Goal: Information Seeking & Learning: Learn about a topic

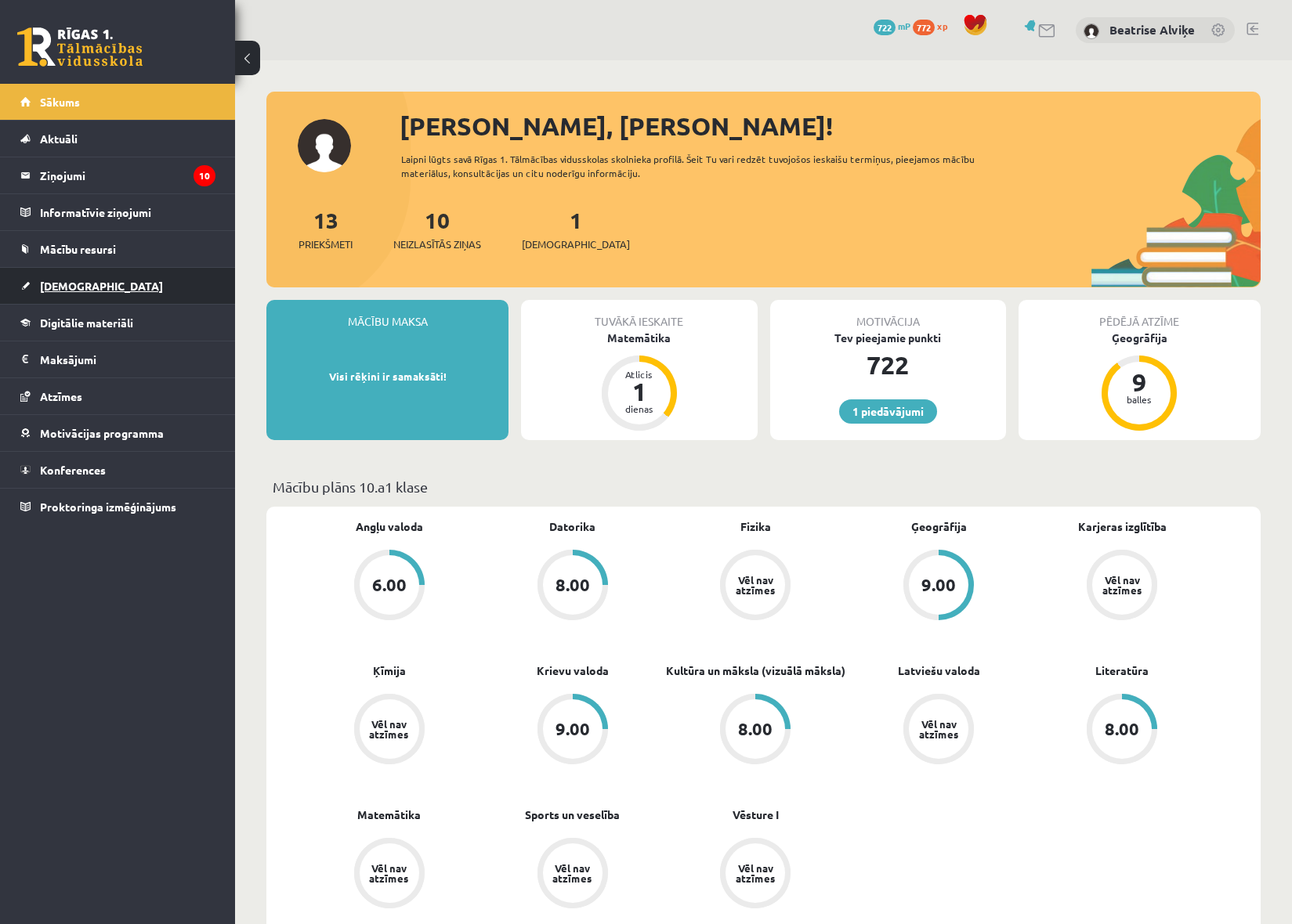
click at [125, 303] on link "[DEMOGRAPHIC_DATA]" at bounding box center [117, 286] width 195 height 36
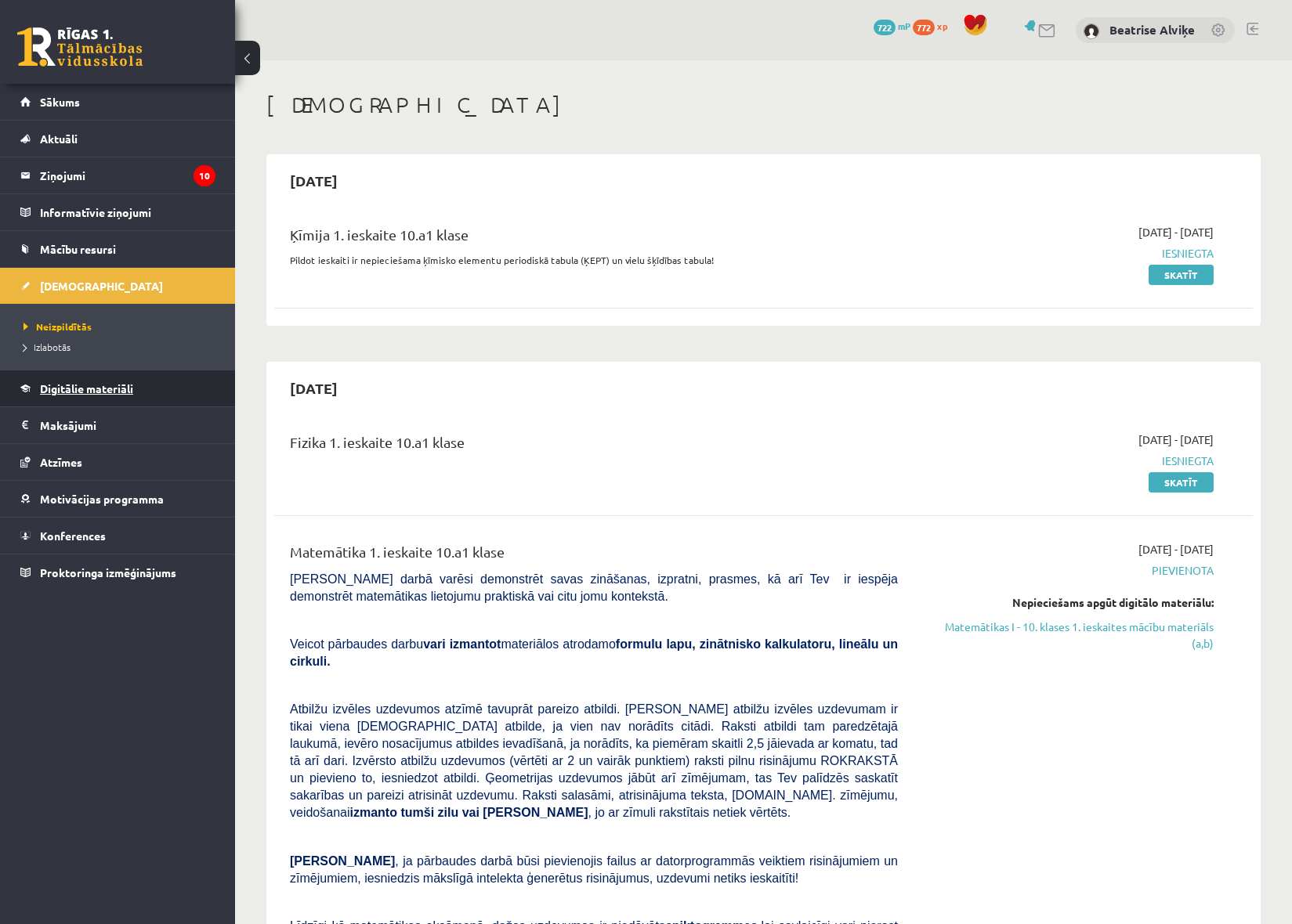
click at [135, 391] on link "Digitālie materiāli" at bounding box center [117, 389] width 195 height 36
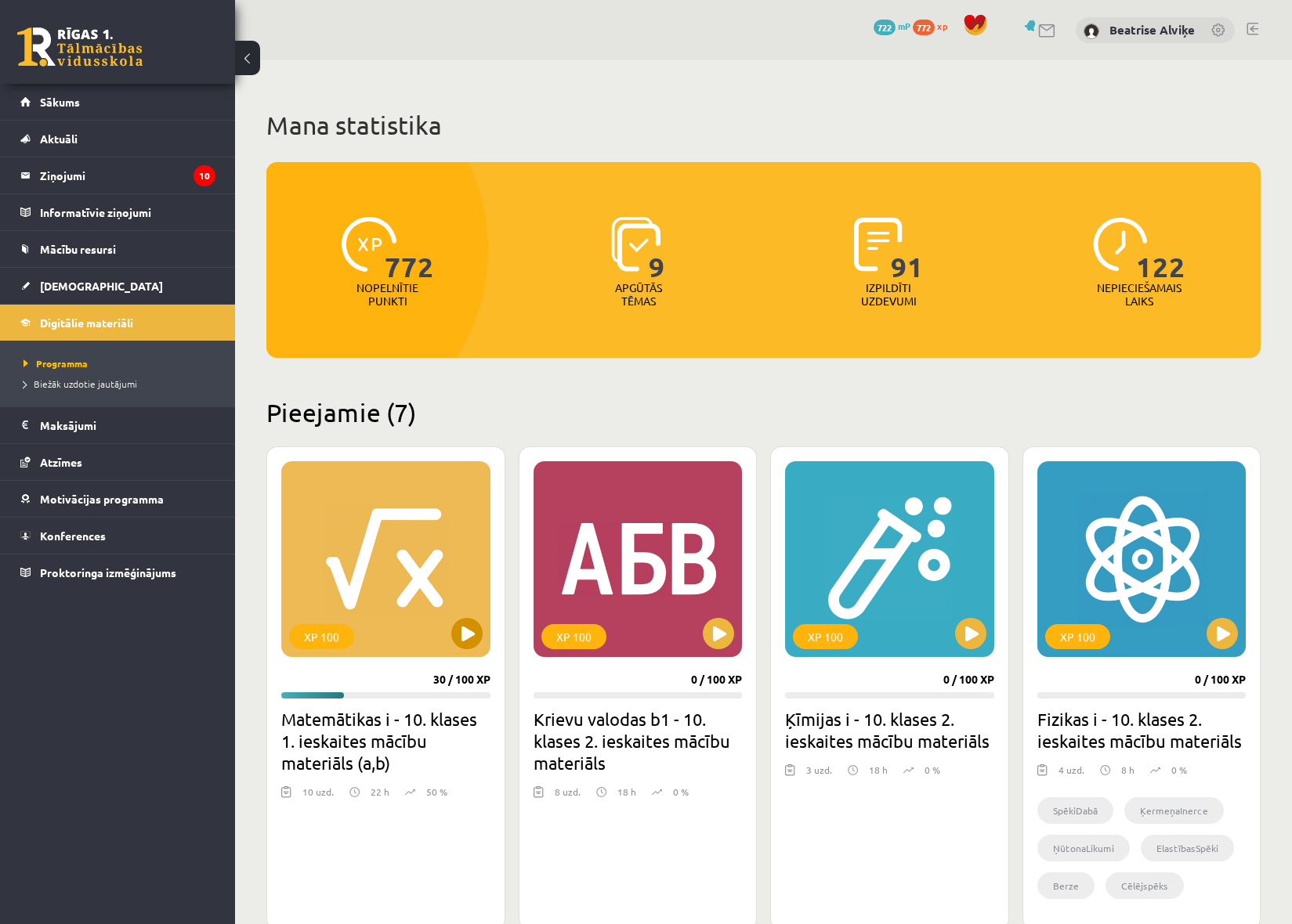
click at [418, 577] on div "XP 100" at bounding box center [386, 559] width 209 height 196
click at [435, 557] on div "XP 100" at bounding box center [386, 559] width 209 height 196
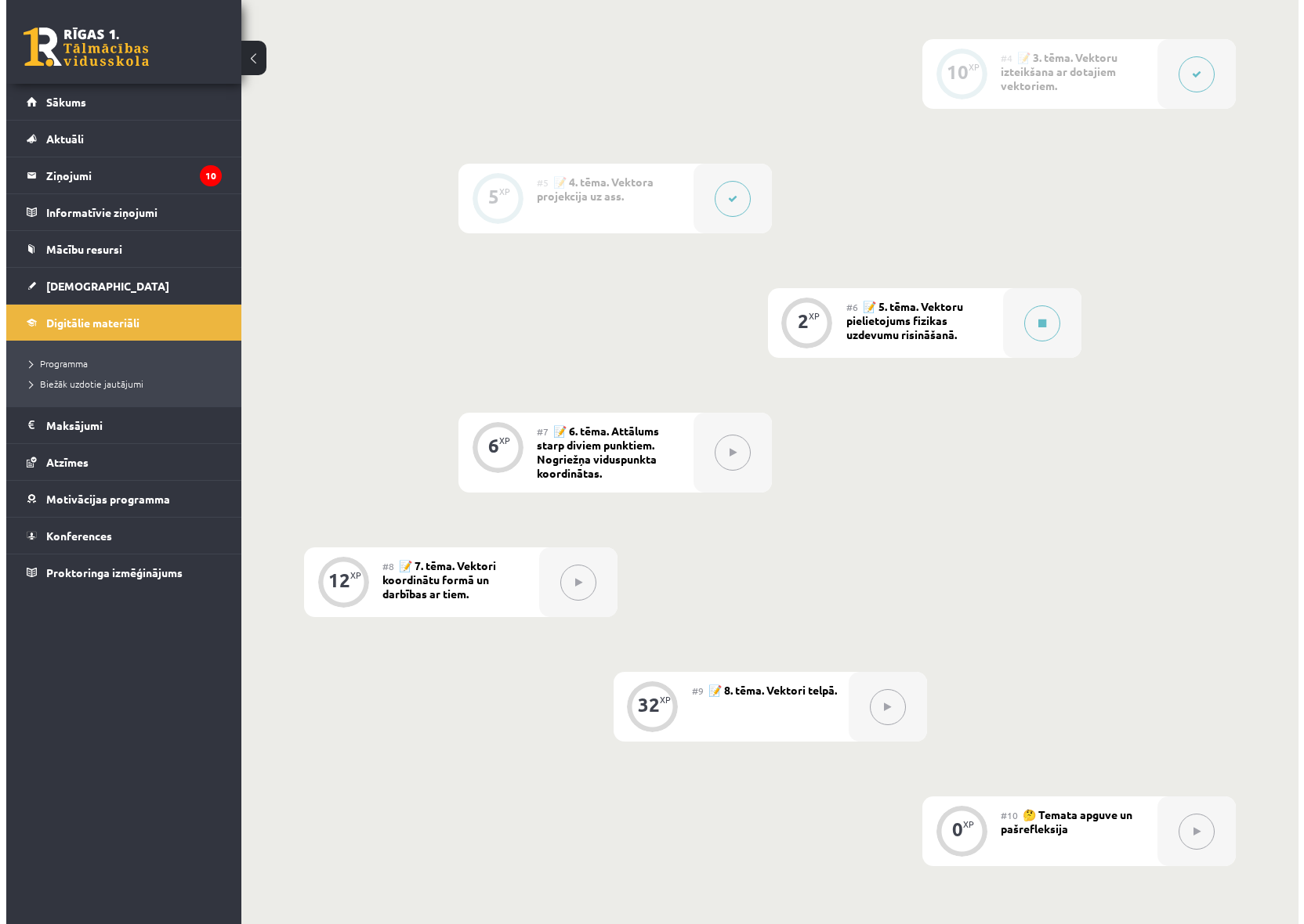
scroll to position [783, 0]
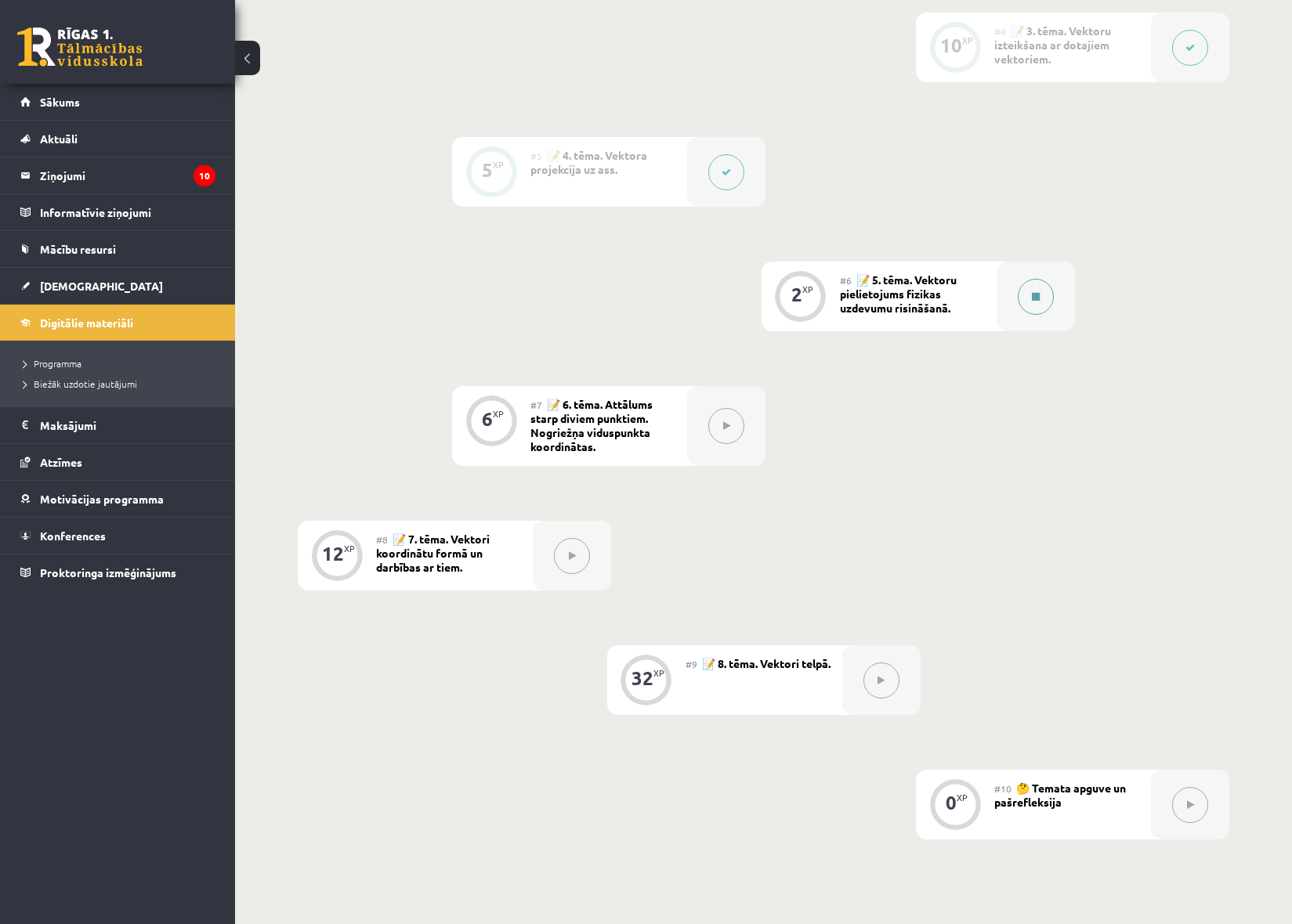
click at [1008, 312] on div at bounding box center [1036, 296] width 79 height 70
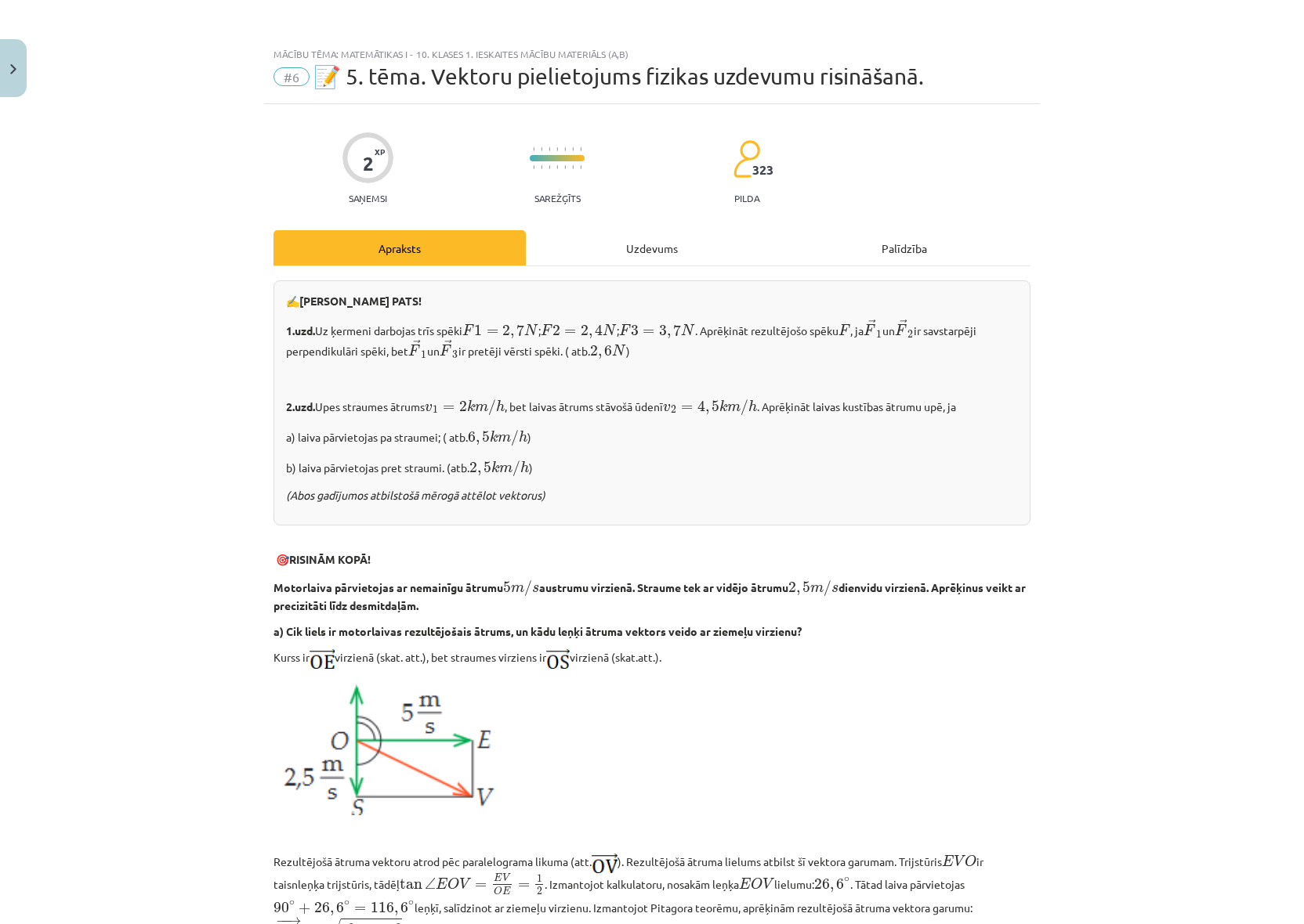
drag, startPoint x: 749, startPoint y: 254, endPoint x: 647, endPoint y: 240, distance: 103.0
click at [741, 254] on div "Uzdevums" at bounding box center [652, 248] width 253 height 36
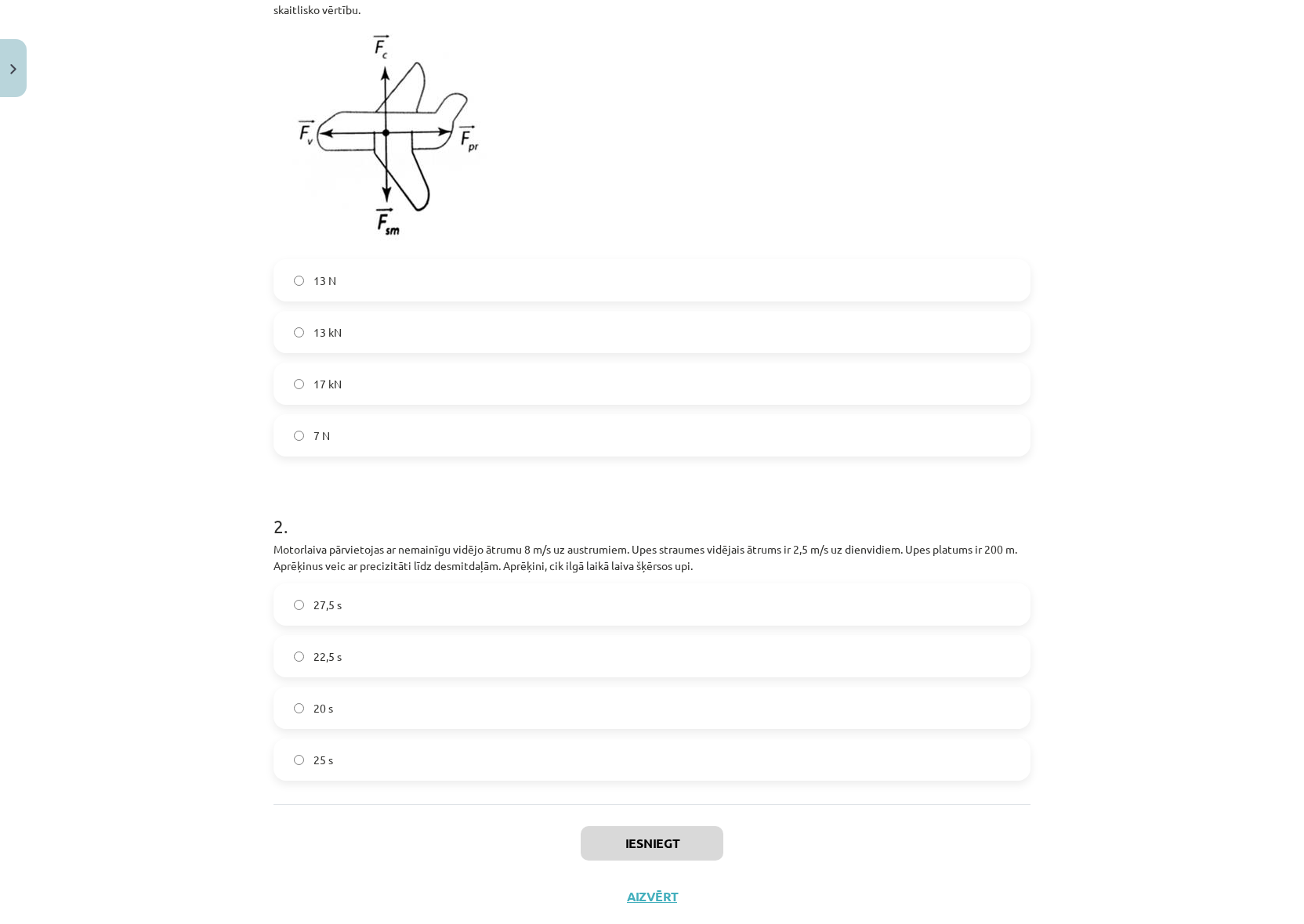
scroll to position [430, 0]
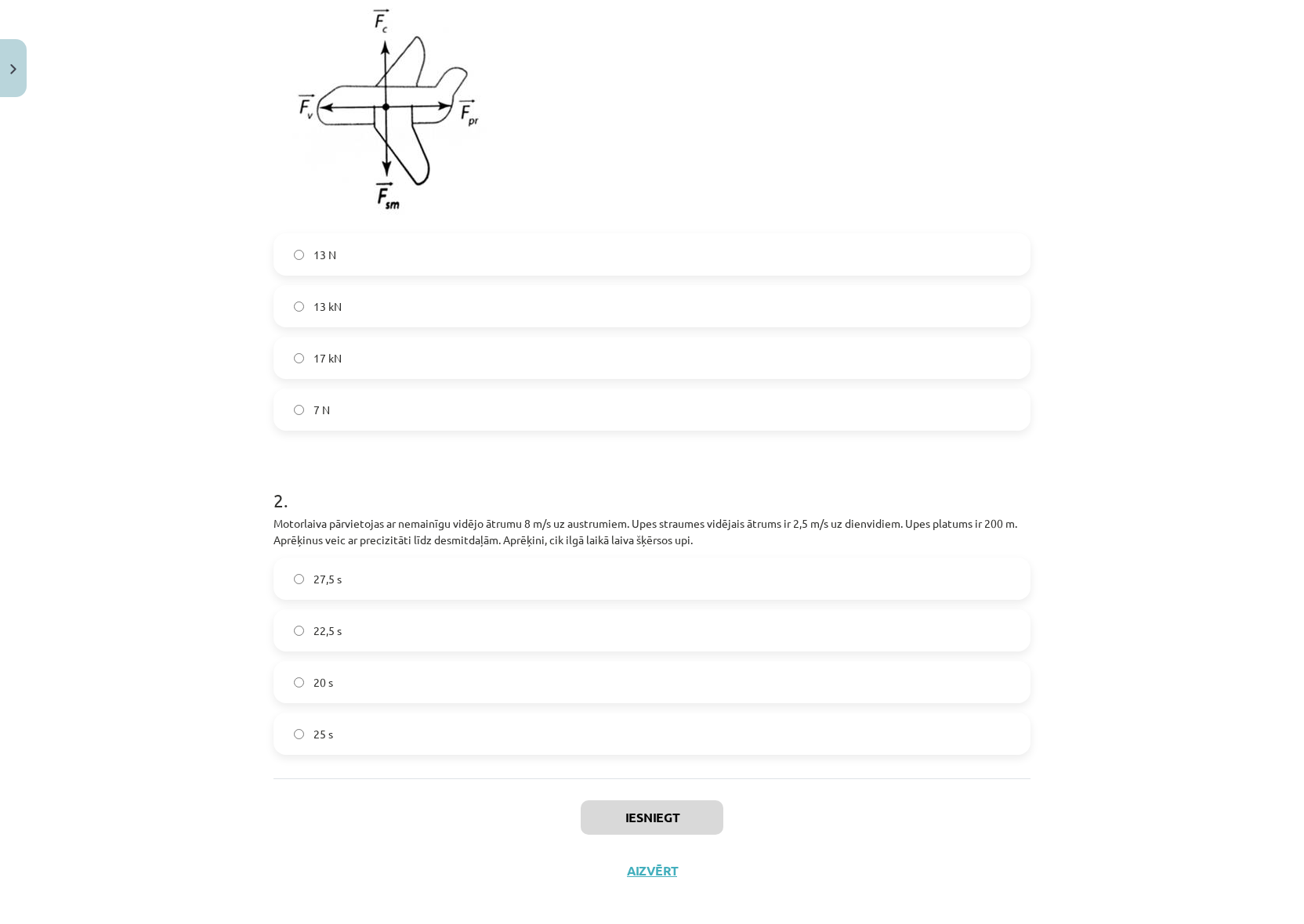
click at [417, 555] on div "2 . Motorlaiva pārvietojas ar nemainīgu vidējo ātrumu 8 m/s uz austrumiem. Upes…" at bounding box center [652, 608] width 757 height 293
click at [455, 591] on label "27,5 s" at bounding box center [652, 578] width 753 height 39
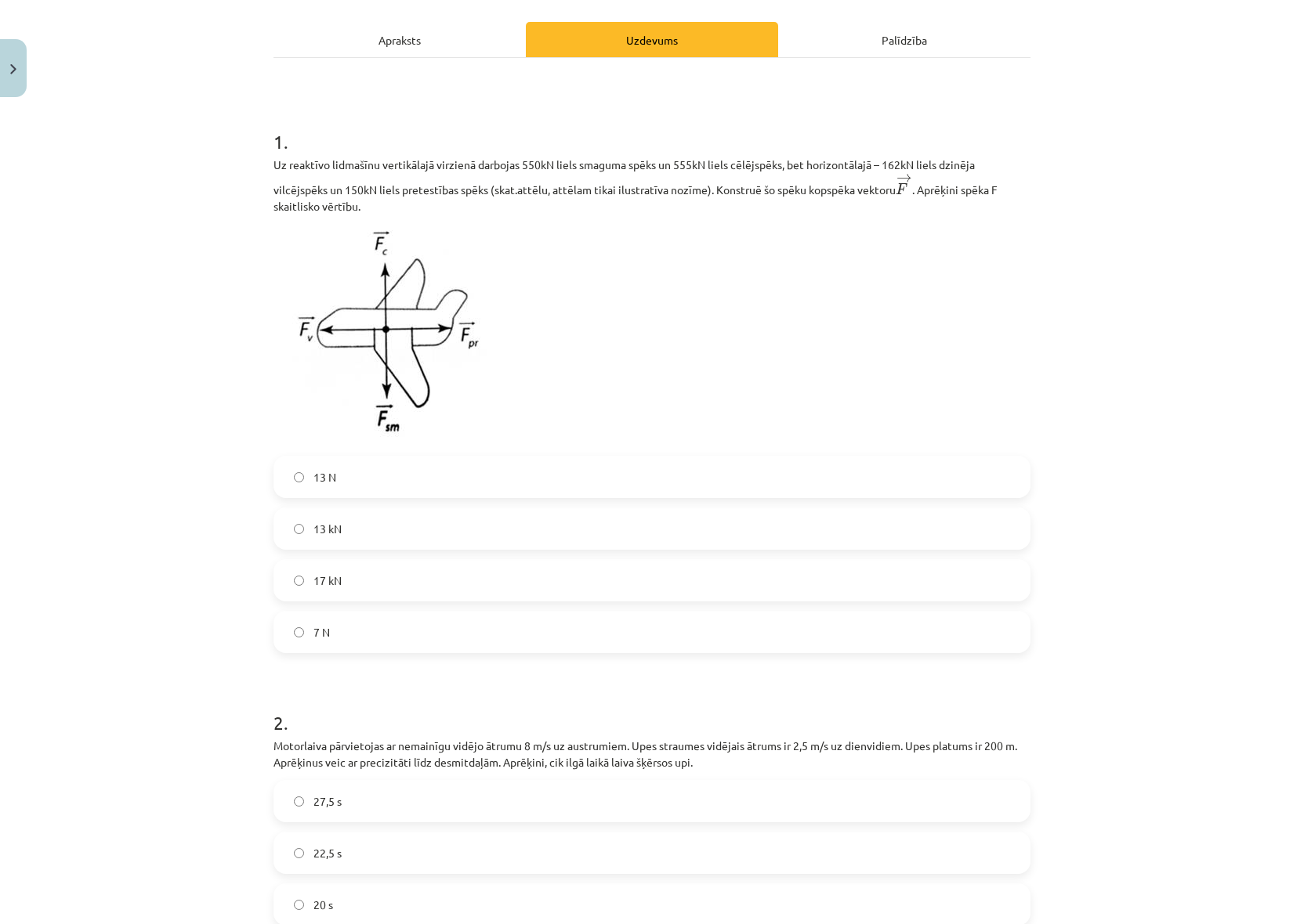
scroll to position [39, 0]
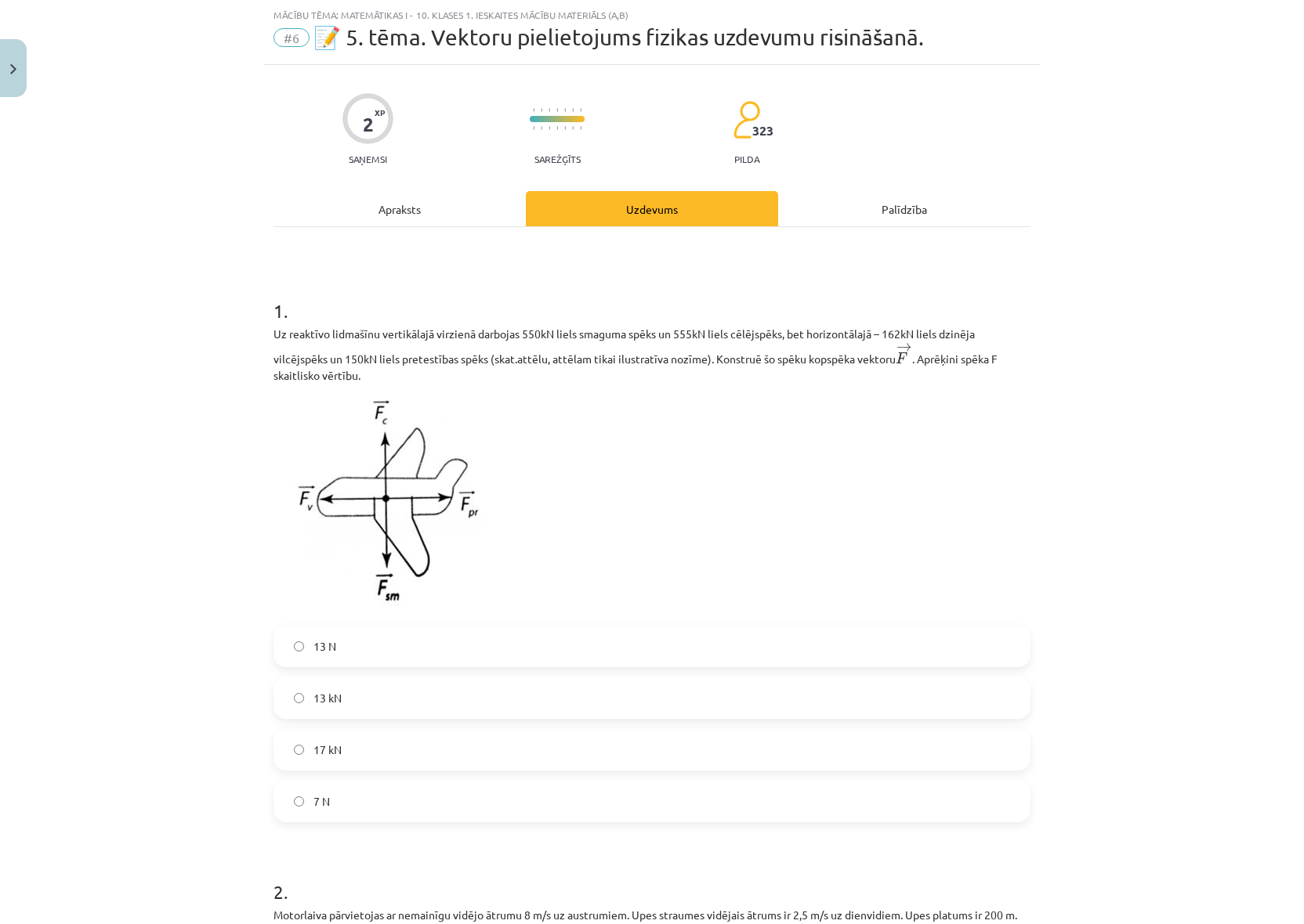
click at [348, 739] on label "17 kN" at bounding box center [652, 749] width 753 height 39
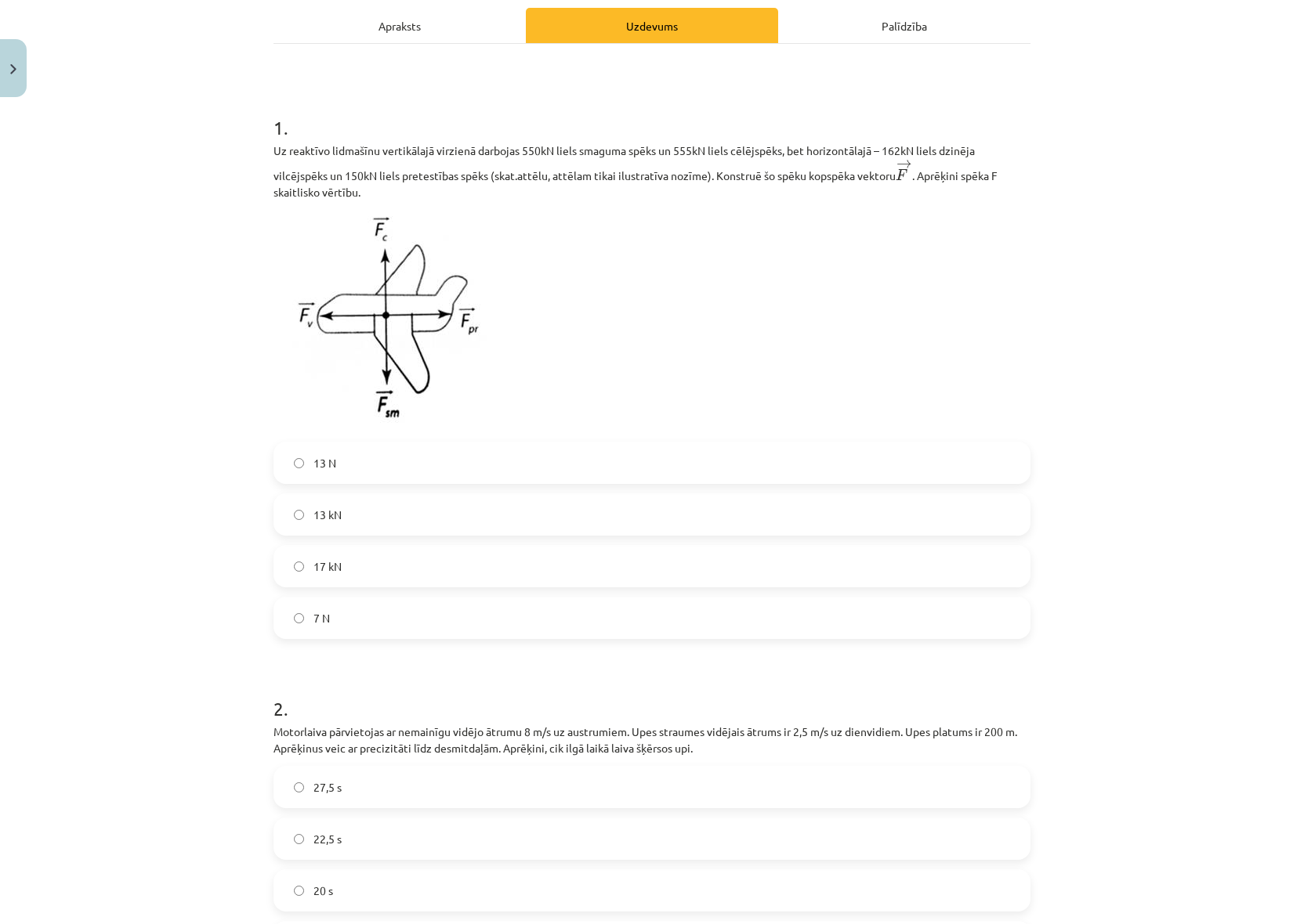
scroll to position [444, 0]
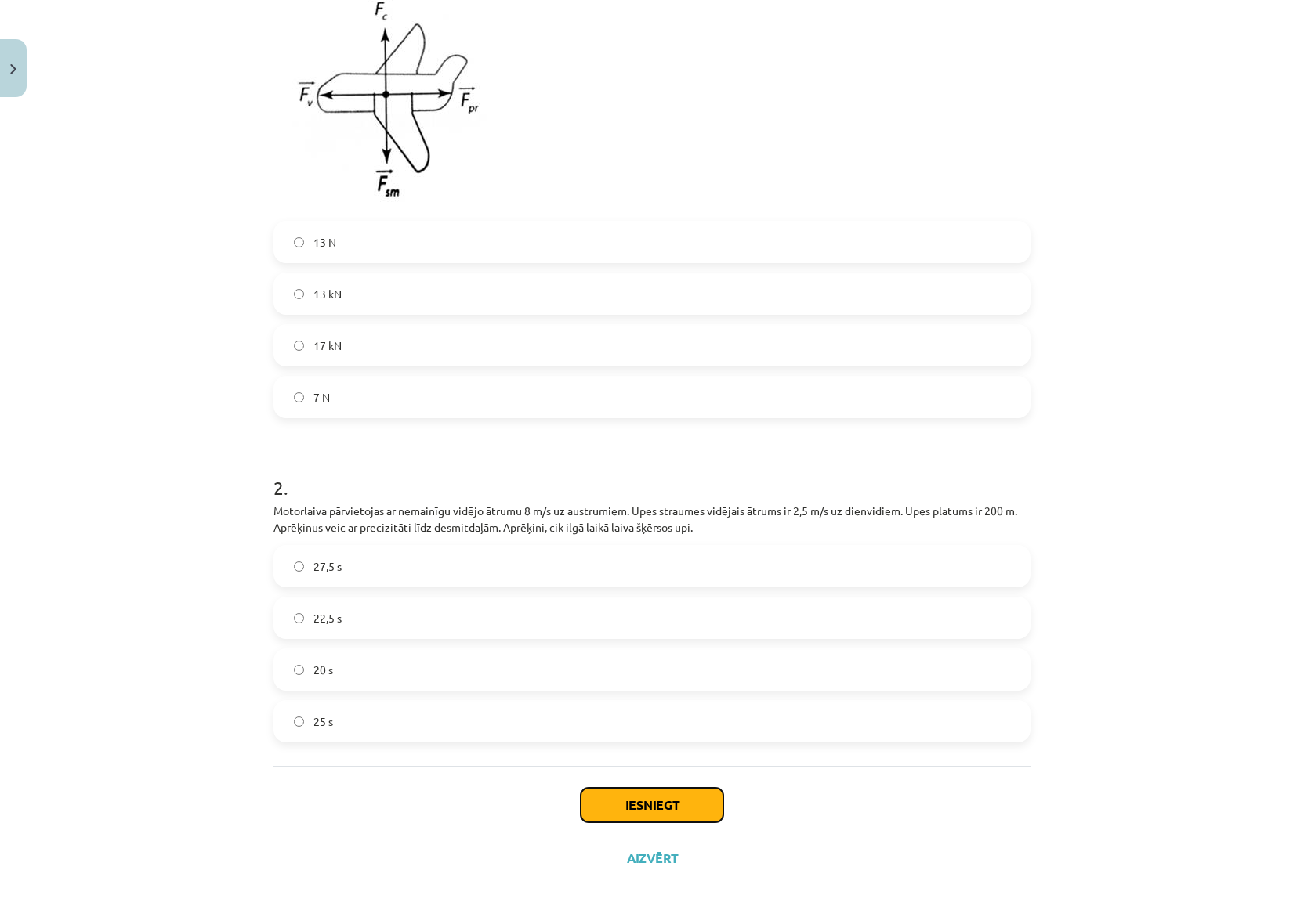
click at [618, 816] on button "Iesniegt" at bounding box center [652, 805] width 142 height 35
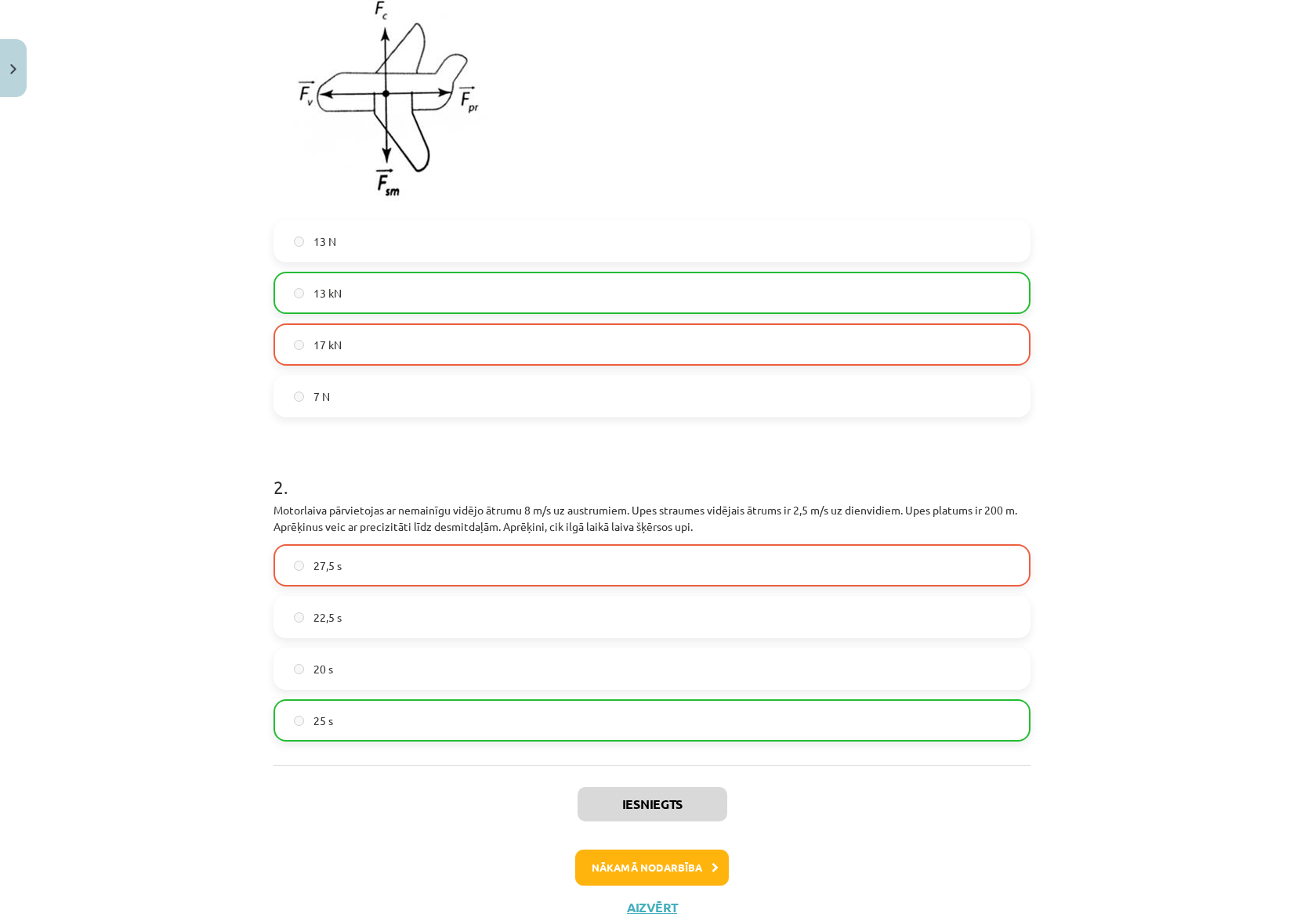
click at [671, 894] on div "Iesniegts Nākamā nodarbība Aizvērt" at bounding box center [652, 845] width 757 height 159
click at [666, 888] on div "Iesniegts Nākamā nodarbība Aizvērt" at bounding box center [652, 845] width 757 height 159
click at [666, 871] on button "Nākamā nodarbība" at bounding box center [652, 868] width 154 height 36
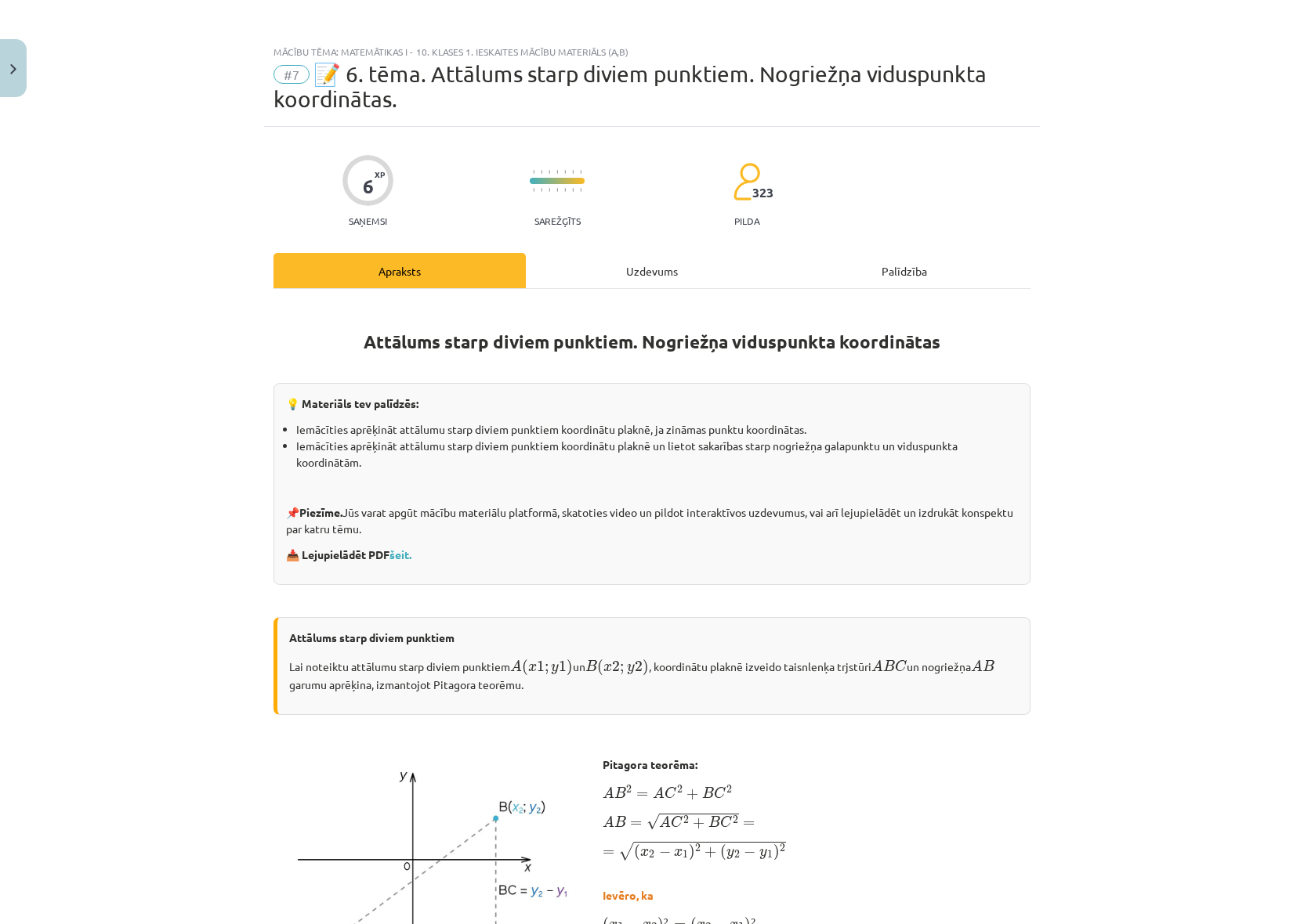
scroll to position [0, 0]
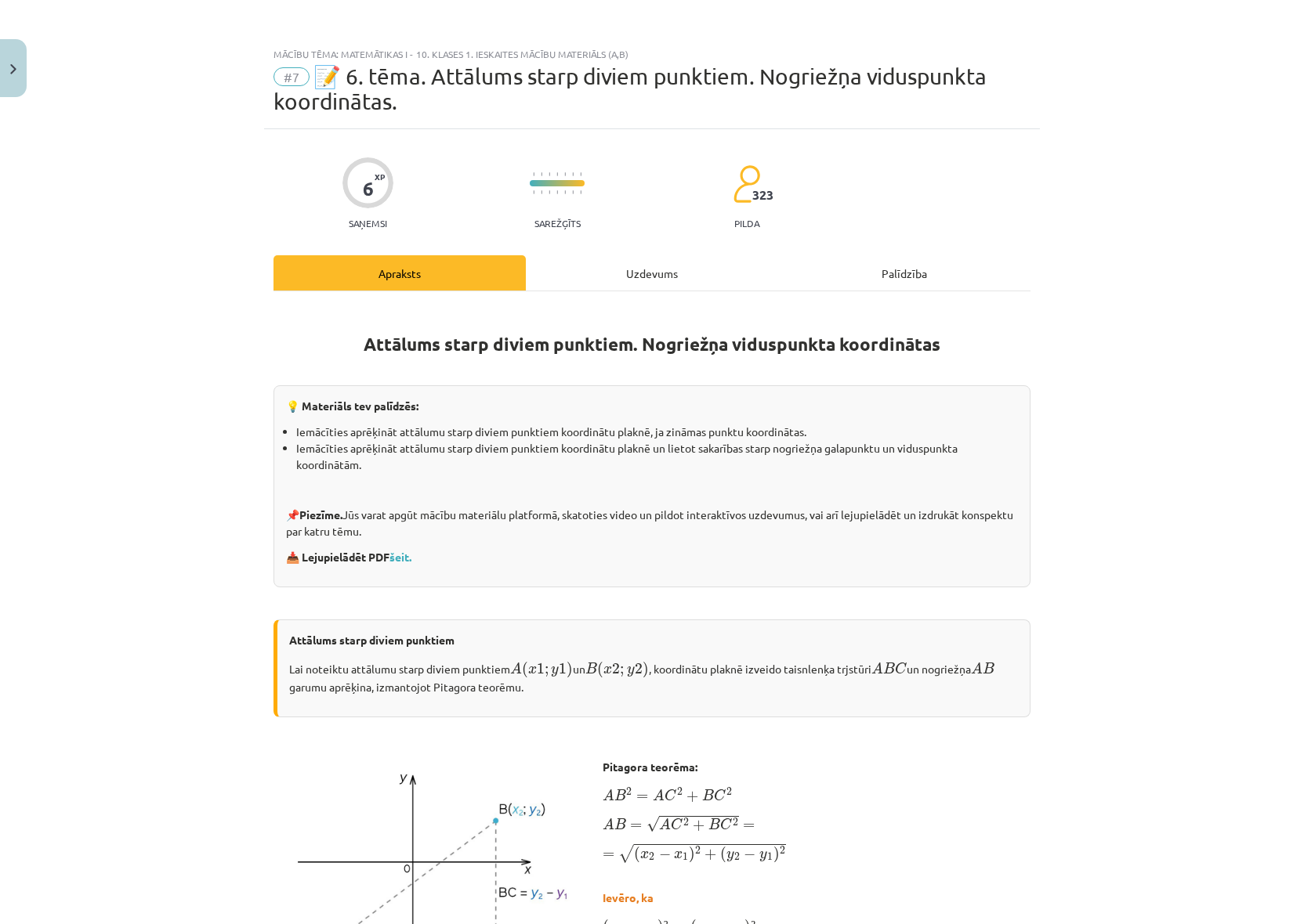
click at [580, 270] on div "Uzdevums" at bounding box center [652, 273] width 253 height 36
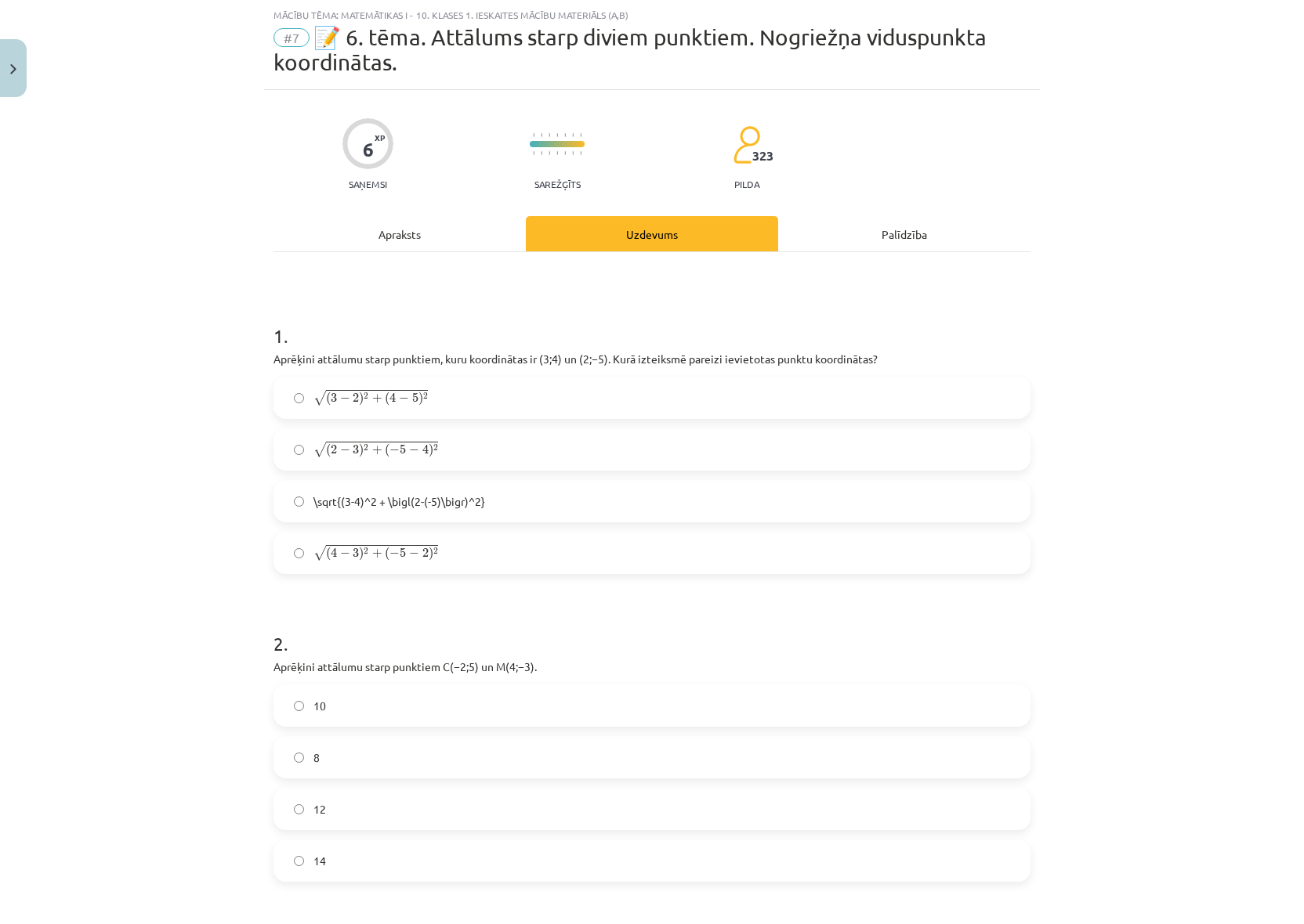
click at [365, 541] on label "√ ( 4 − 3 ) 2 + ( − 5 − 2 ) 2 ( 4 − 3 ) 2 + ( − 5 − 2 ) 2" at bounding box center [652, 552] width 753 height 39
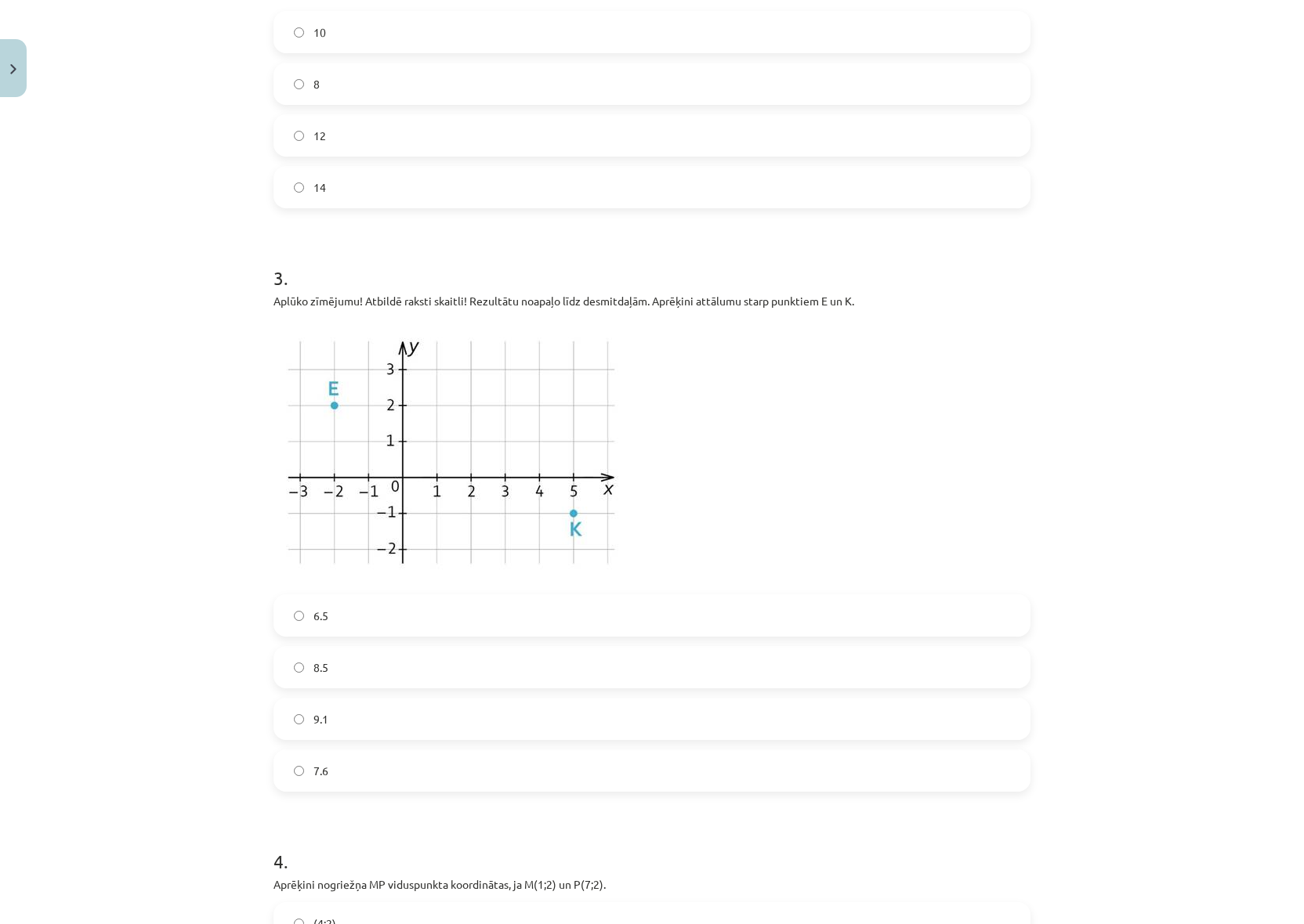
scroll to position [744, 0]
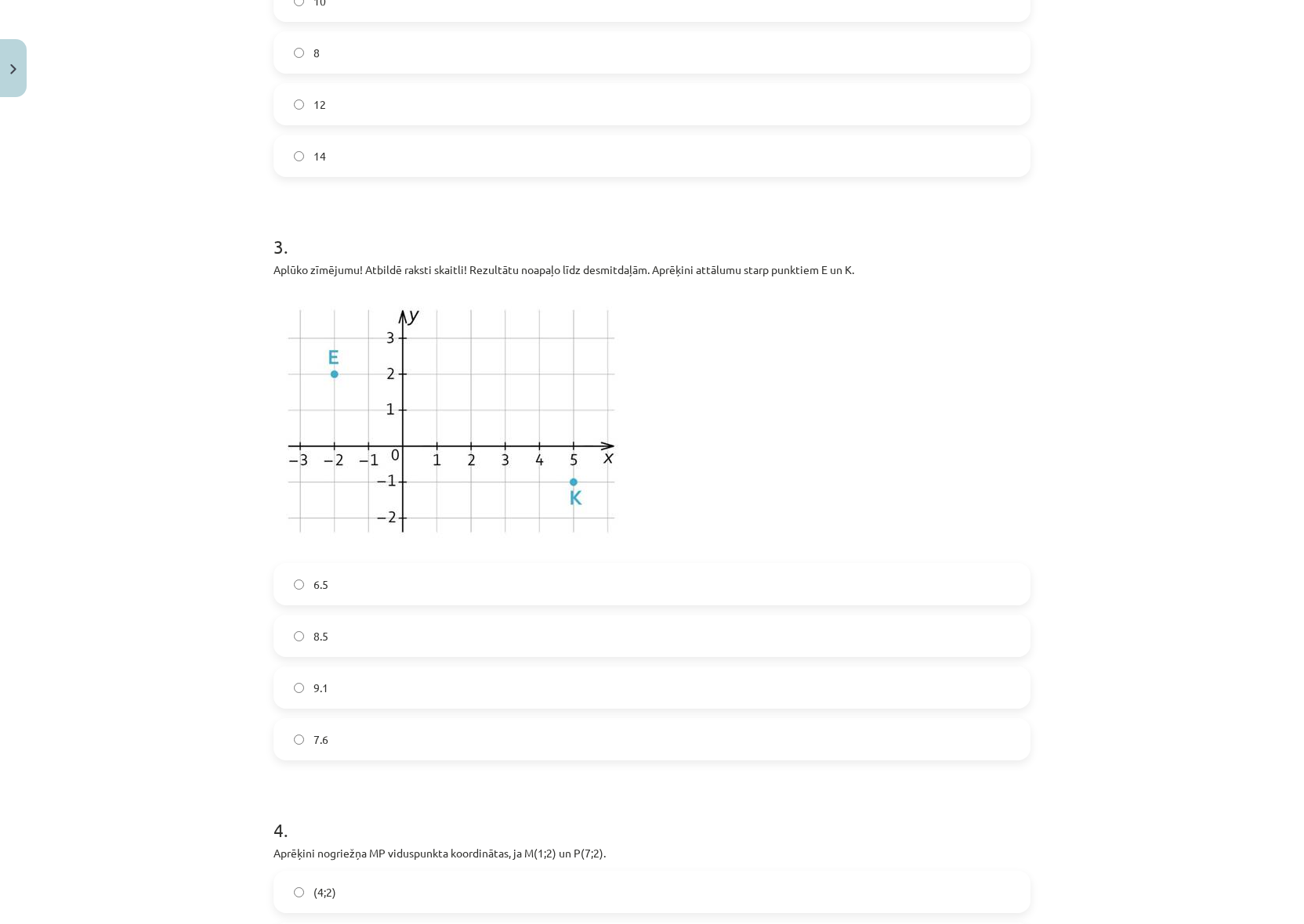
click at [278, 575] on label "6.5" at bounding box center [652, 584] width 753 height 39
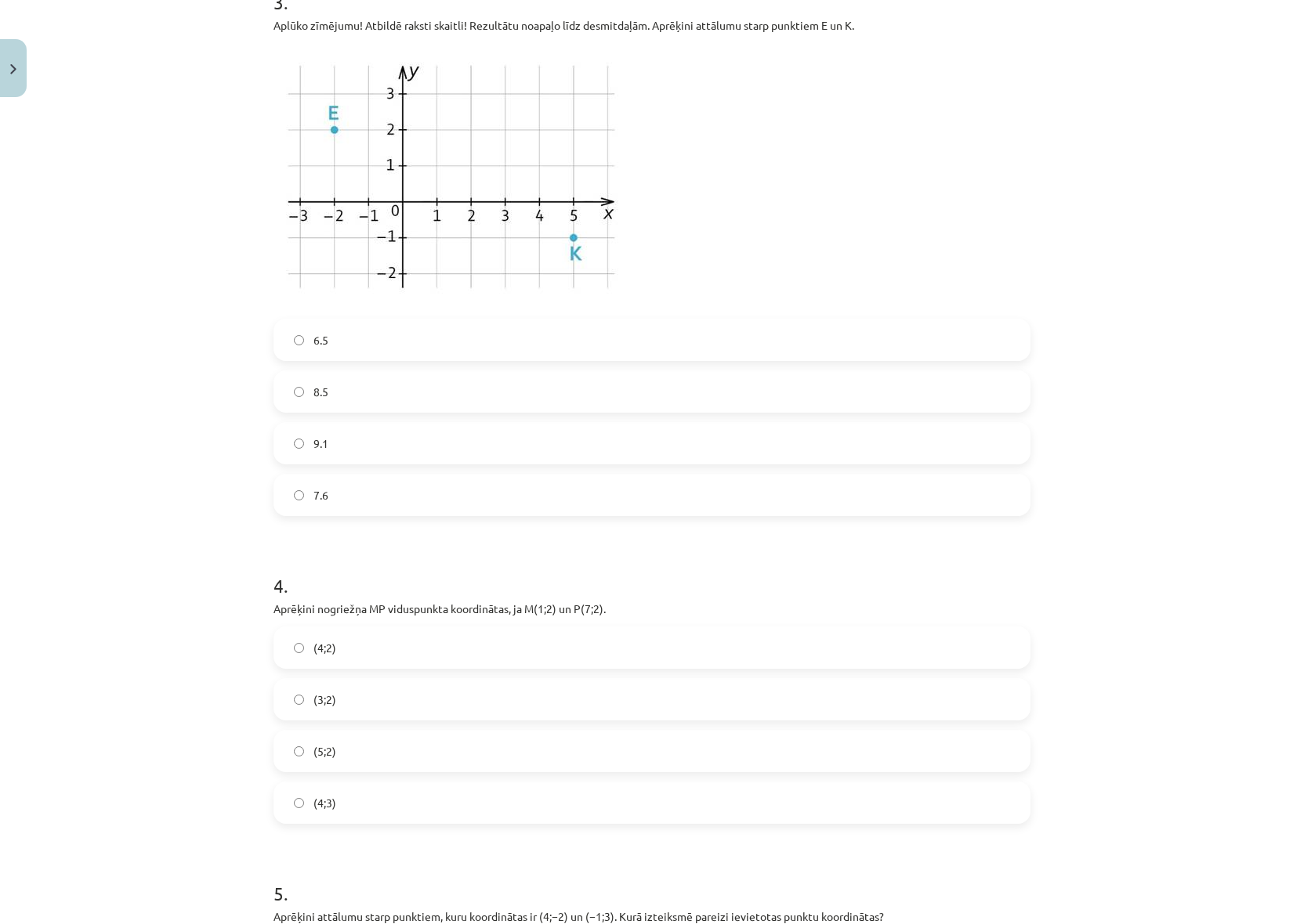
scroll to position [1058, 0]
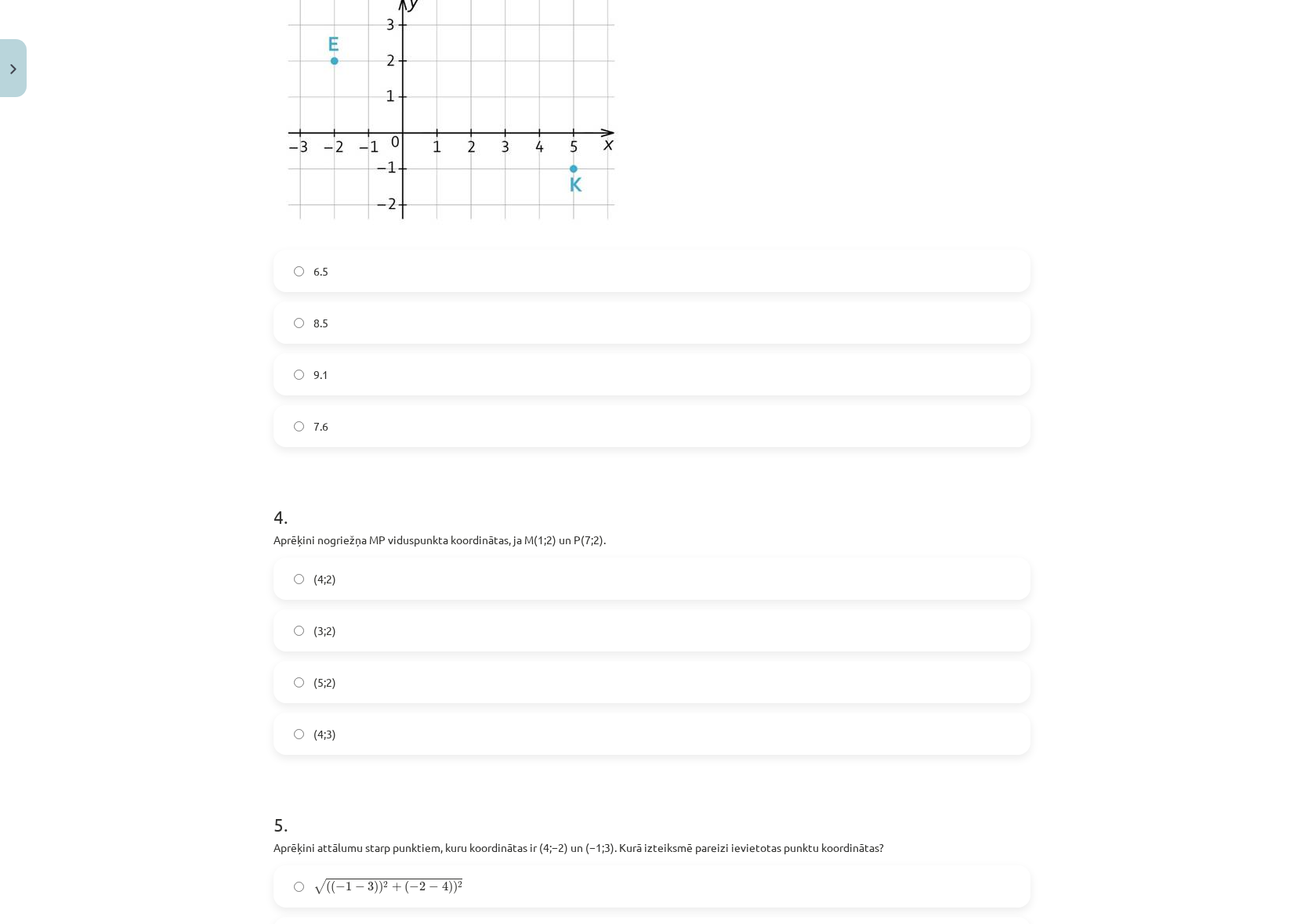
click at [381, 593] on label "(4;2)" at bounding box center [652, 578] width 753 height 39
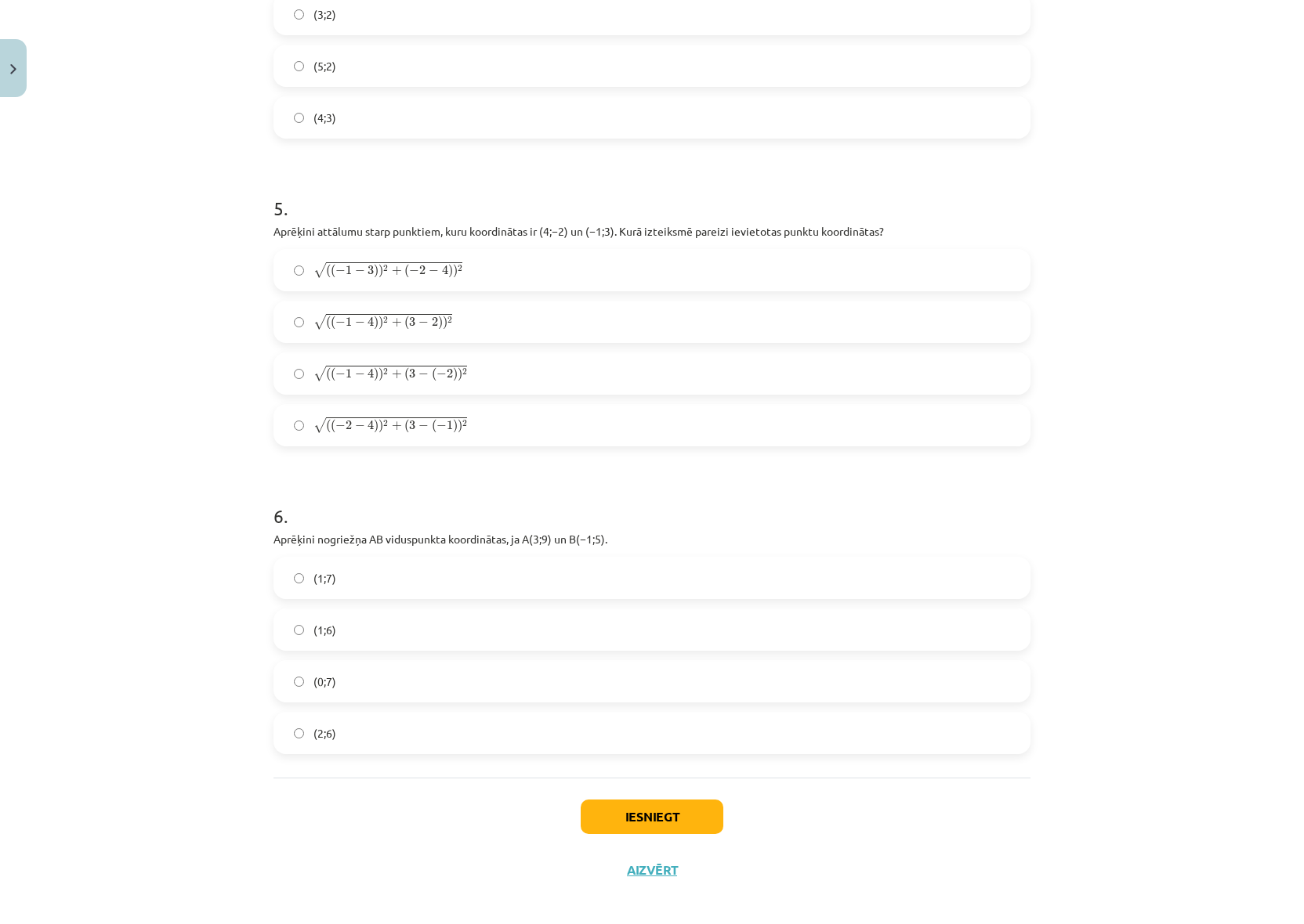
scroll to position [1686, 0]
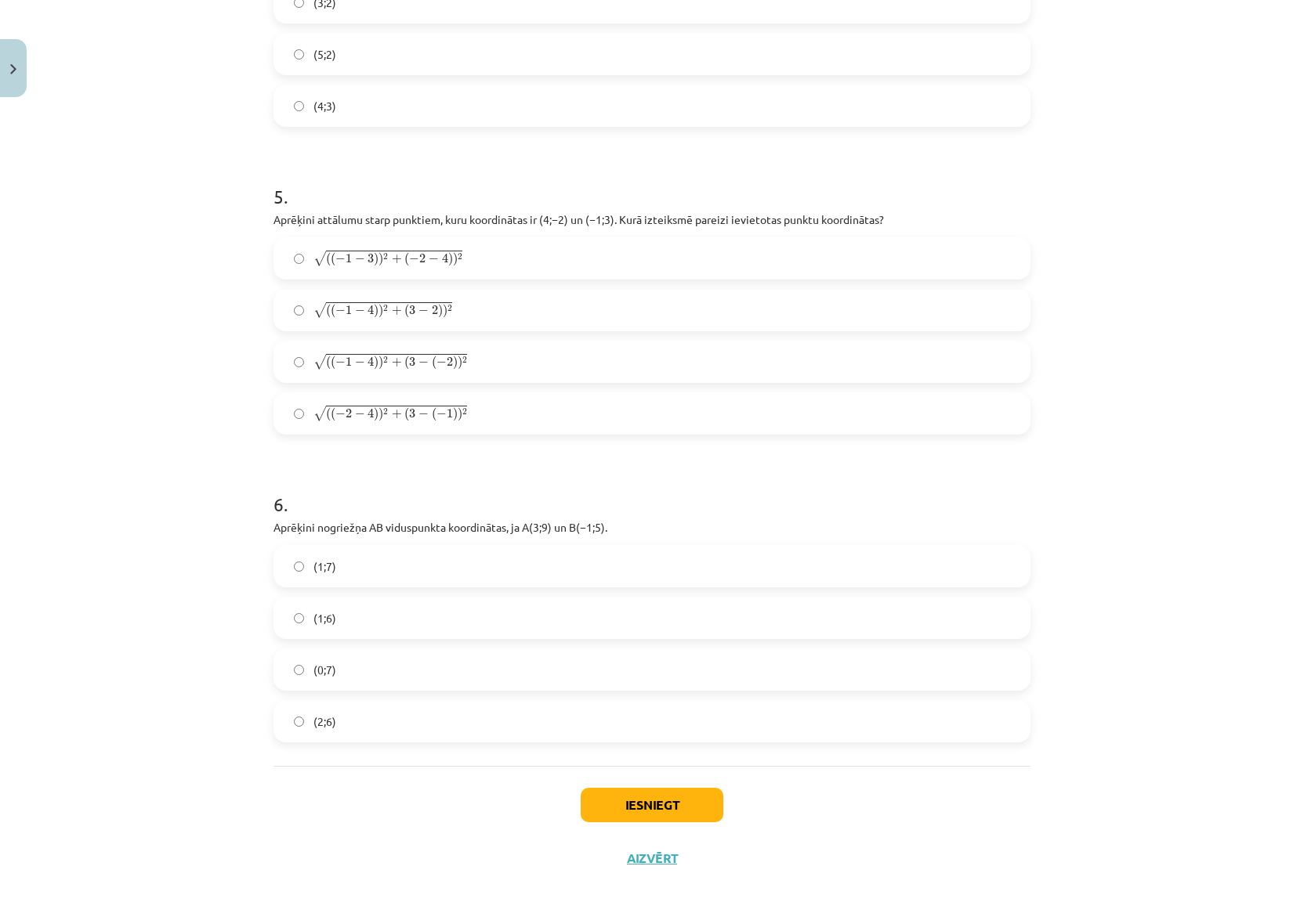
click at [889, 569] on label "(1;7)" at bounding box center [652, 566] width 753 height 39
click at [453, 363] on span ")" at bounding box center [455, 362] width 5 height 14
click at [646, 809] on button "Iesniegt" at bounding box center [652, 805] width 142 height 35
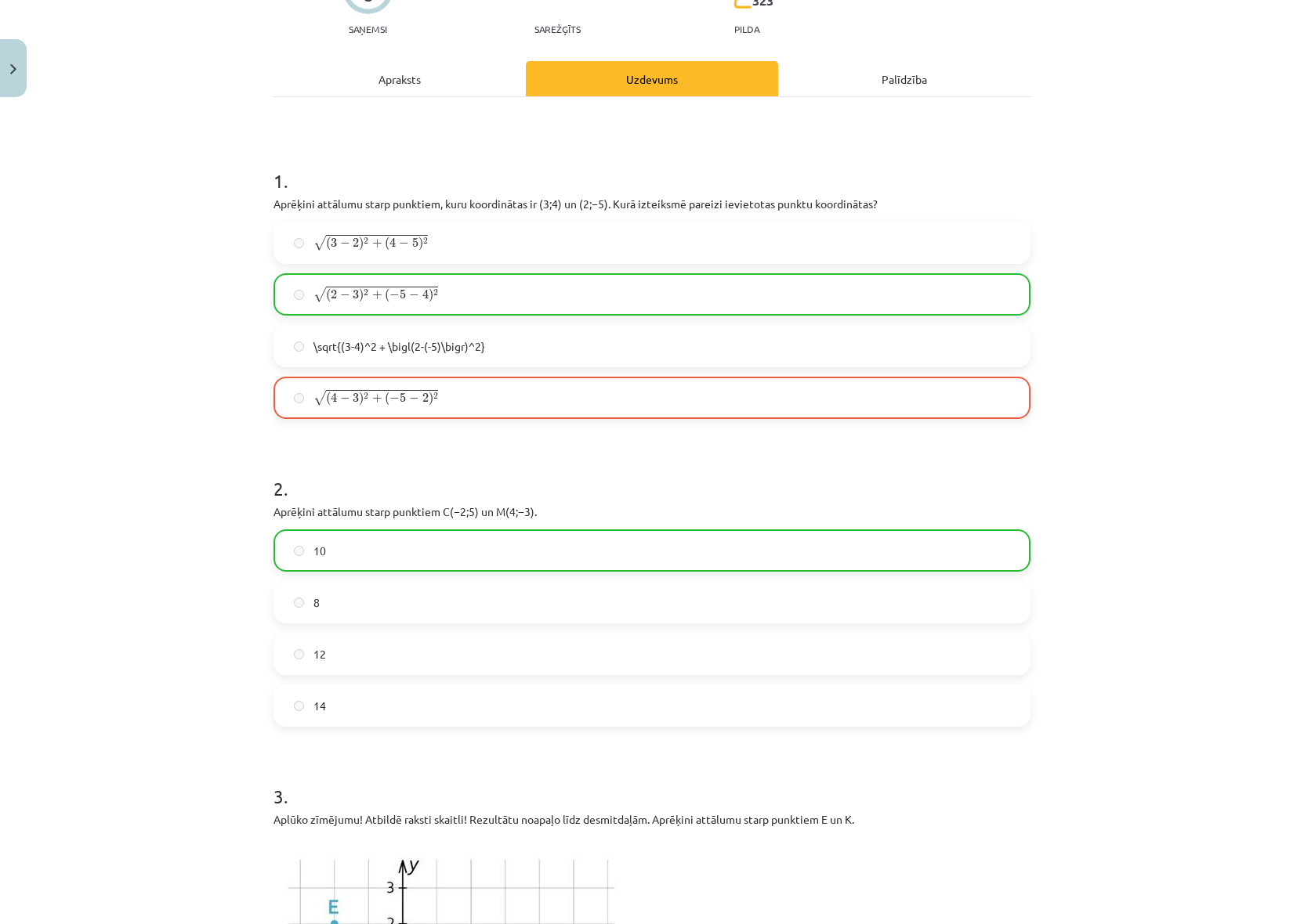
scroll to position [197, 0]
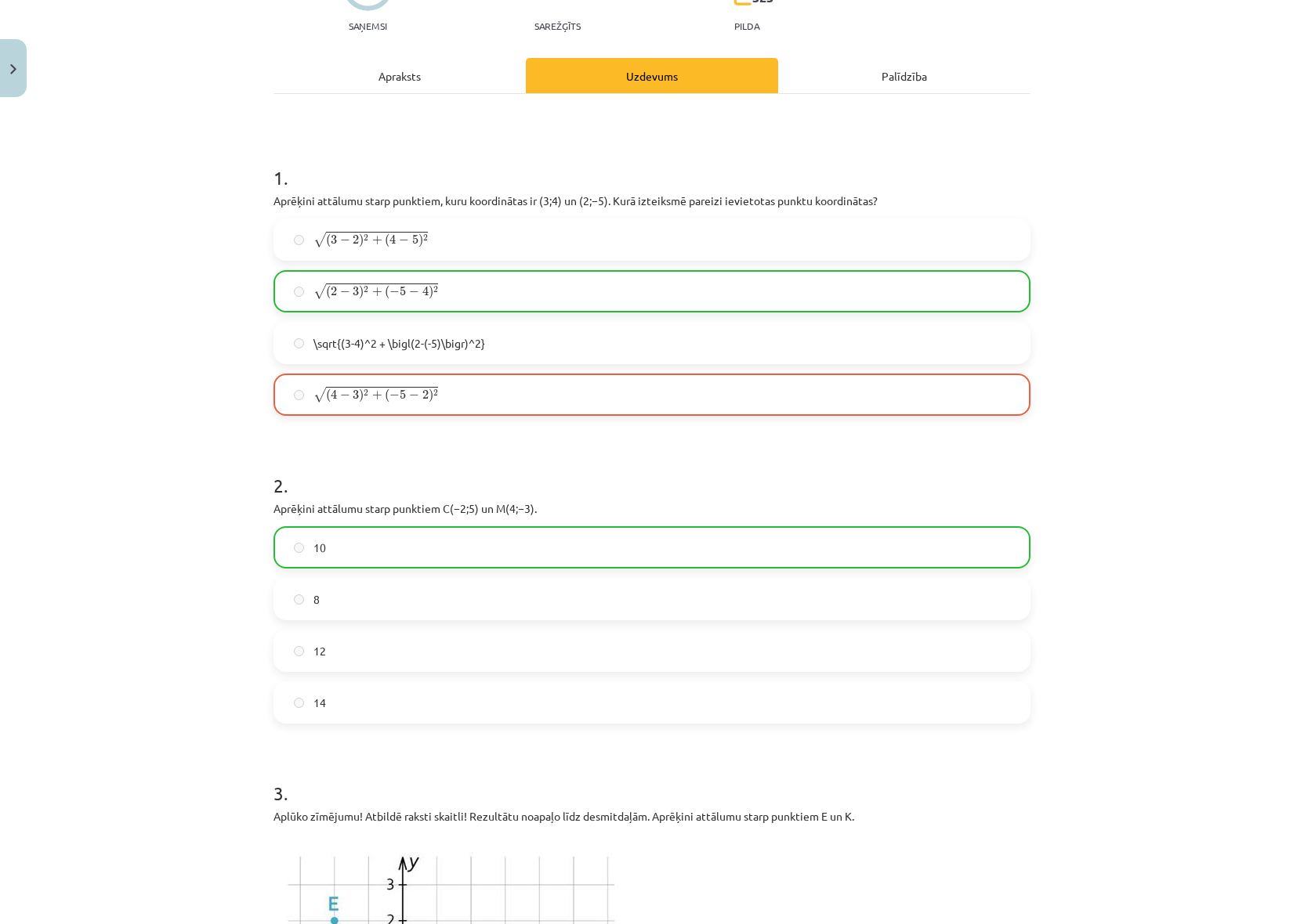
click at [340, 529] on label "10" at bounding box center [652, 547] width 753 height 39
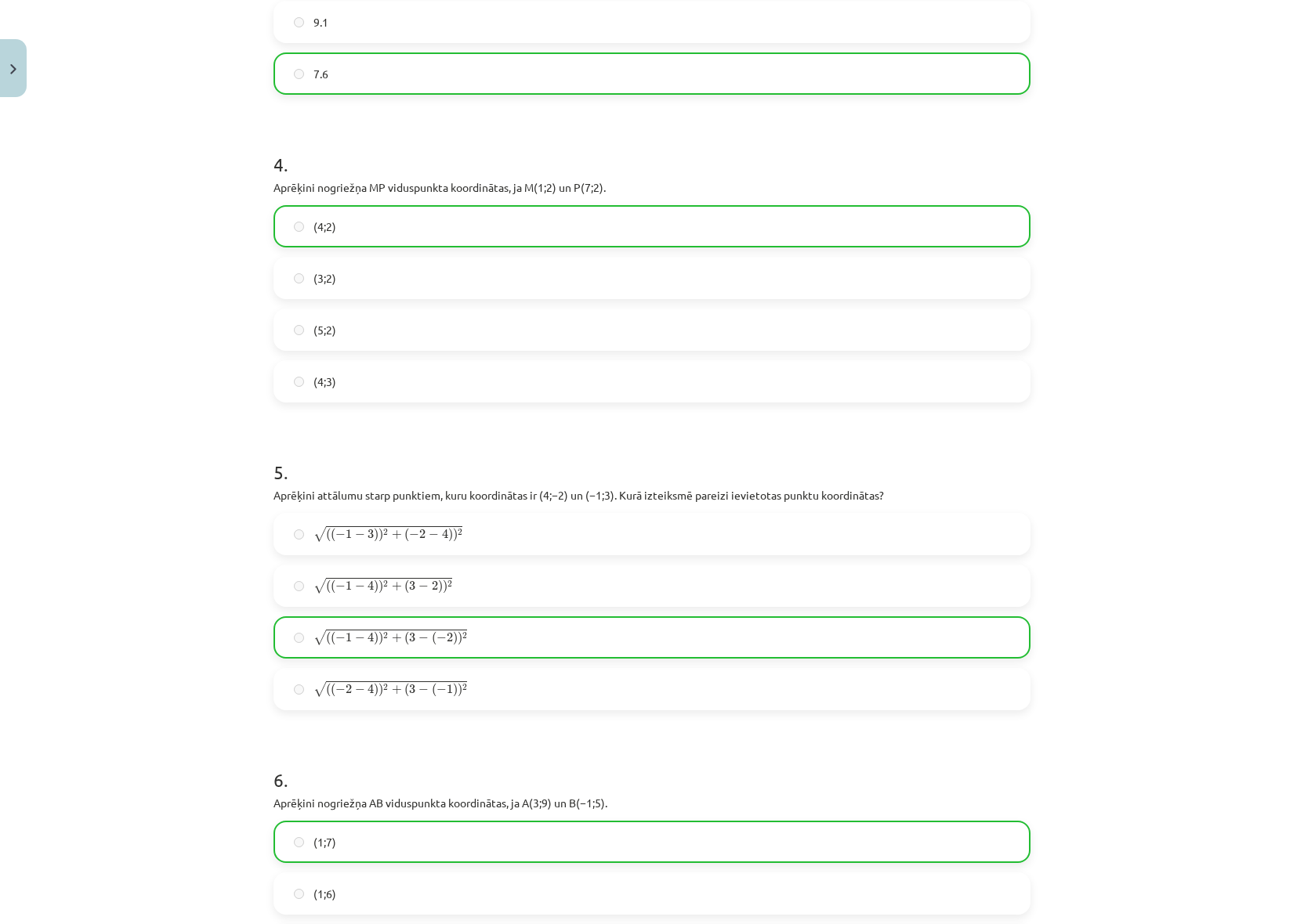
scroll to position [1736, 0]
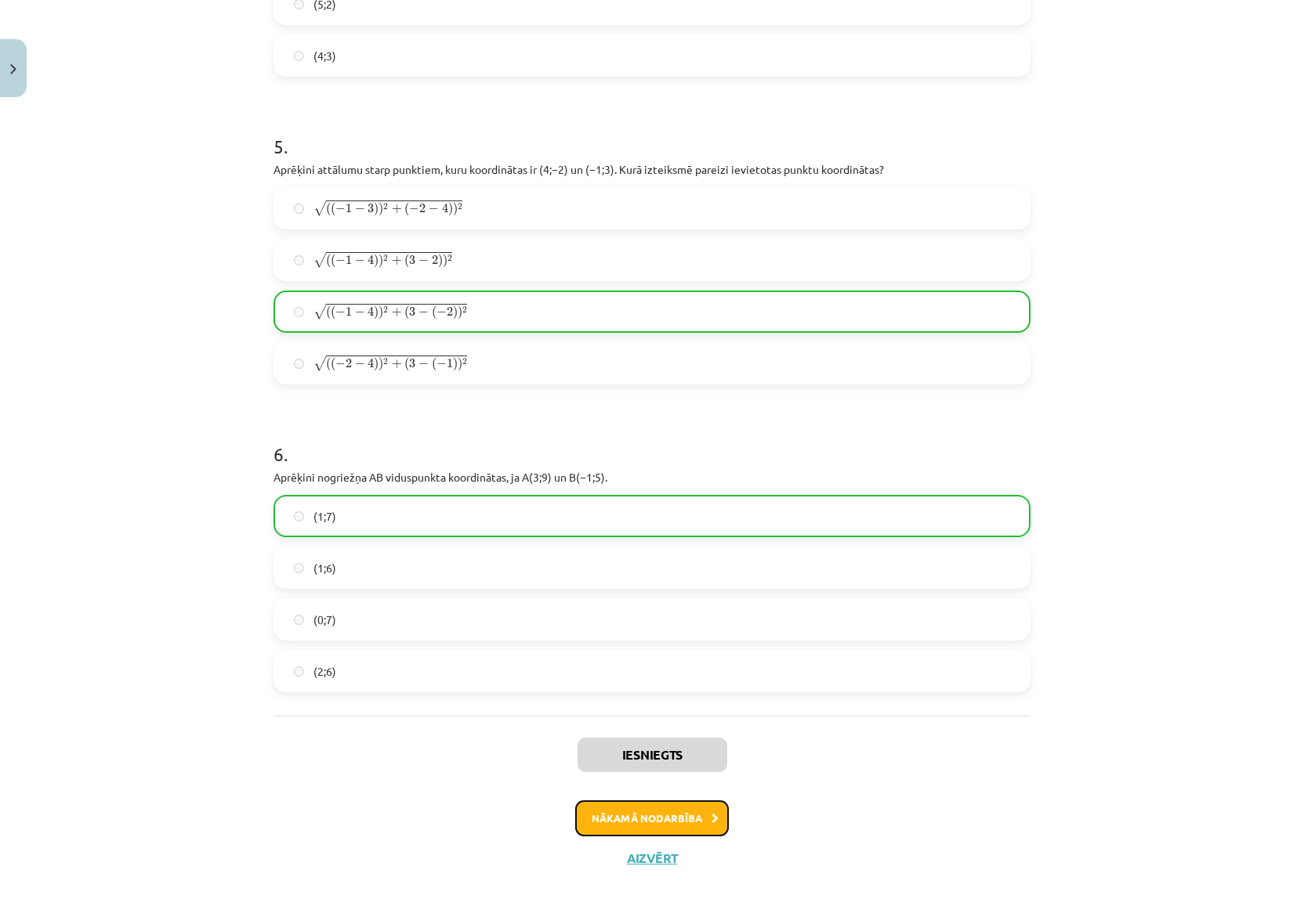
click at [659, 817] on button "Nākamā nodarbība" at bounding box center [652, 818] width 154 height 36
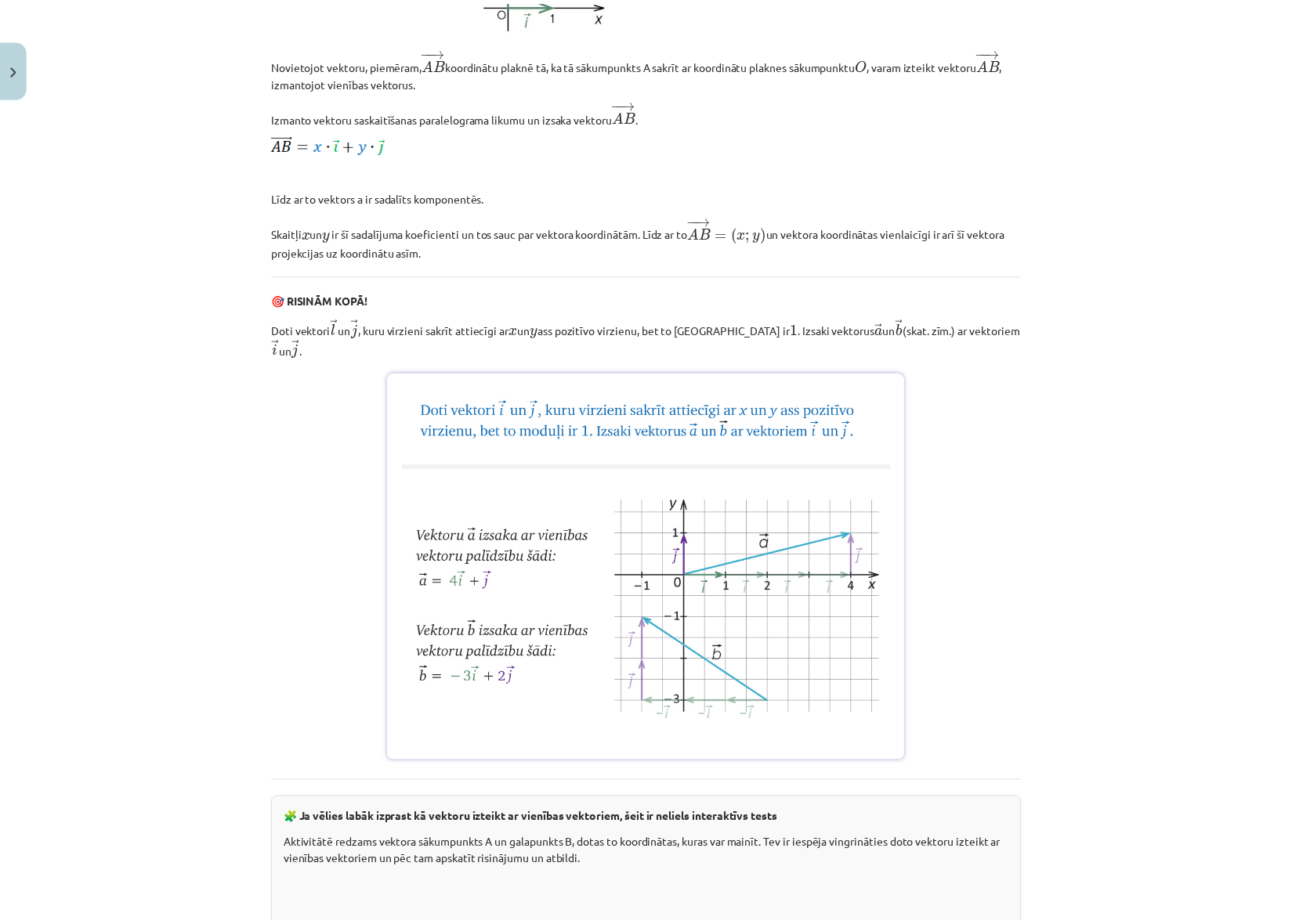
scroll to position [1829, 0]
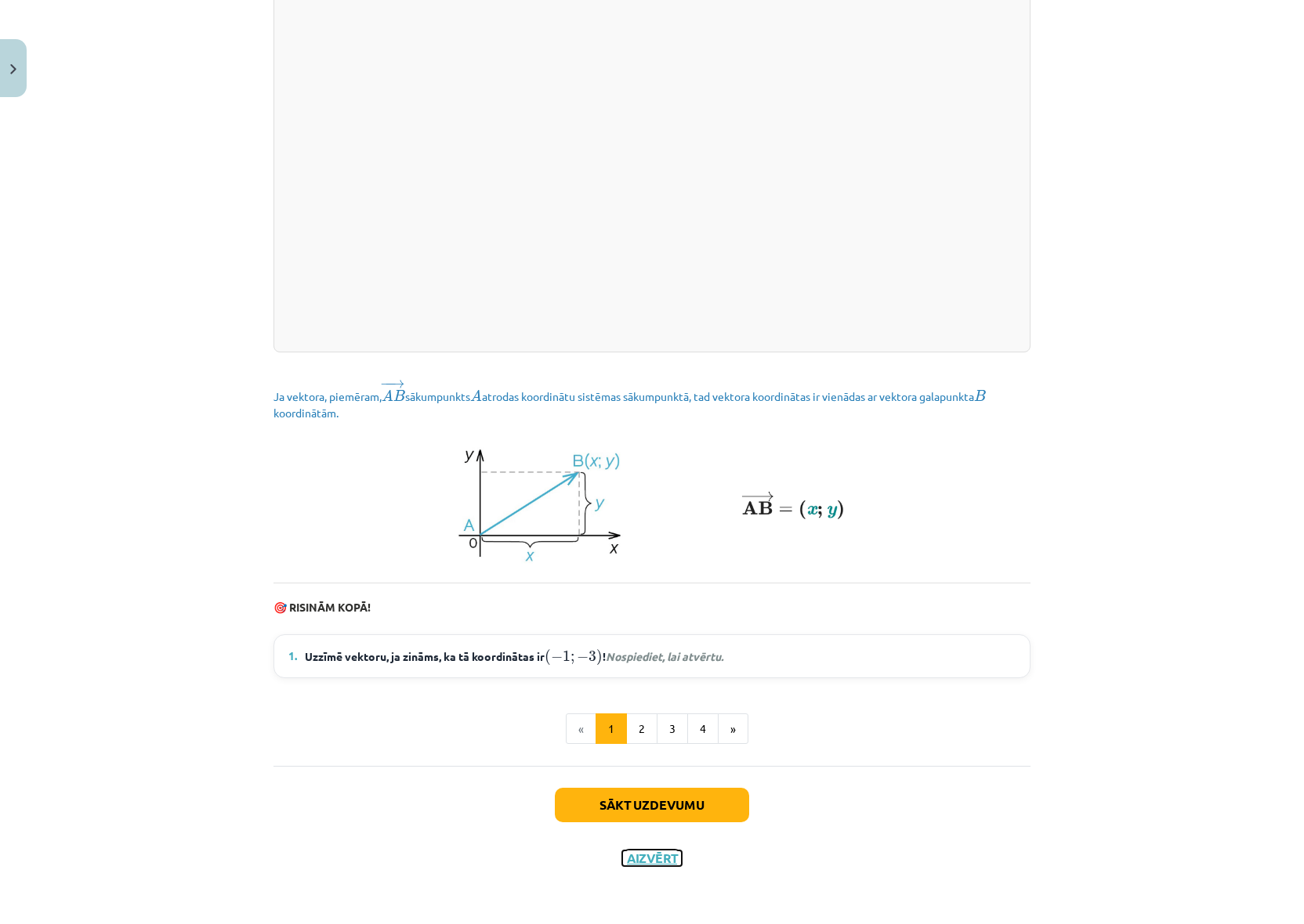
click at [669, 858] on button "Aizvērt" at bounding box center [652, 859] width 60 height 15
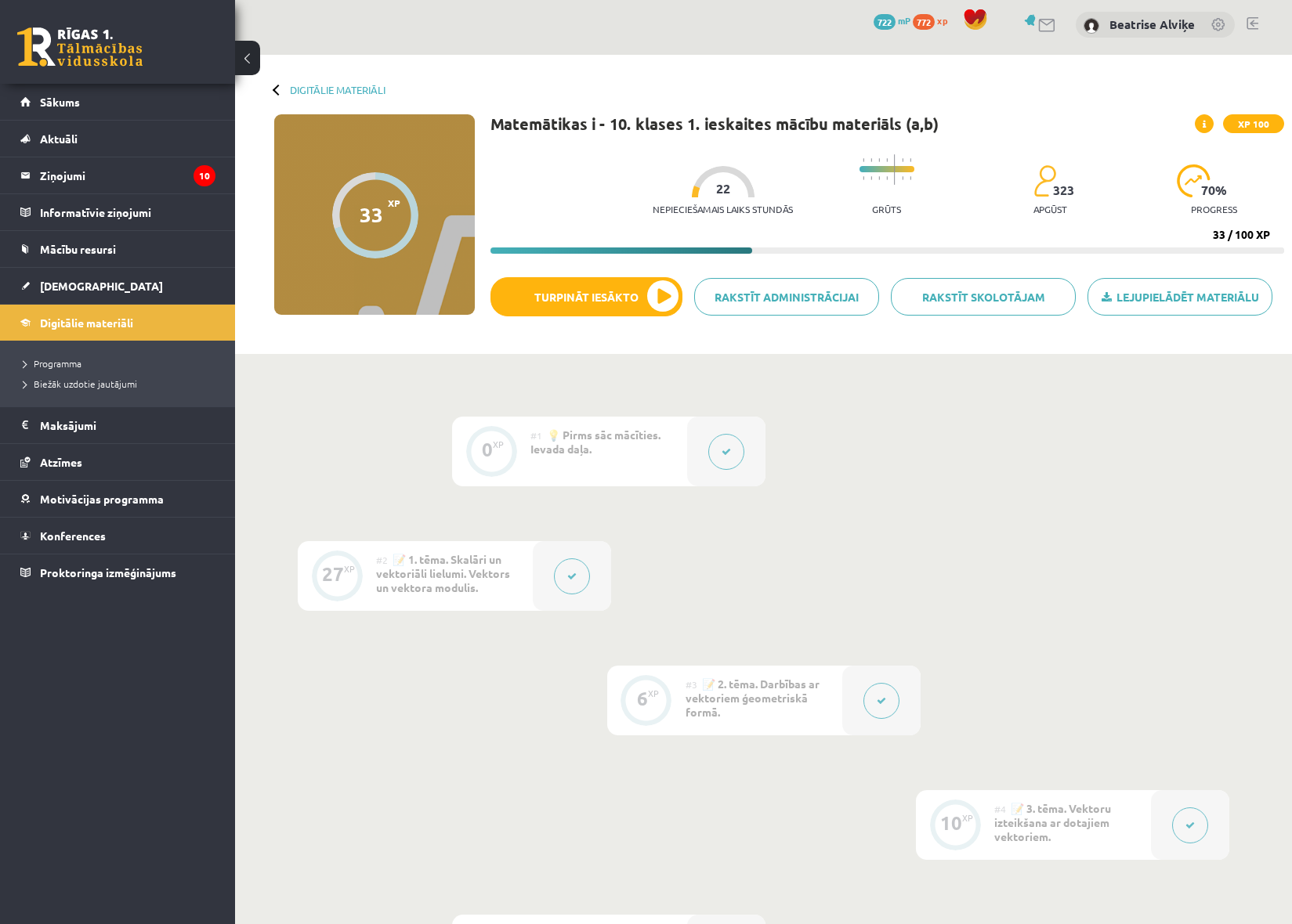
scroll to position [0, 0]
